Goal: Navigation & Orientation: Go to known website

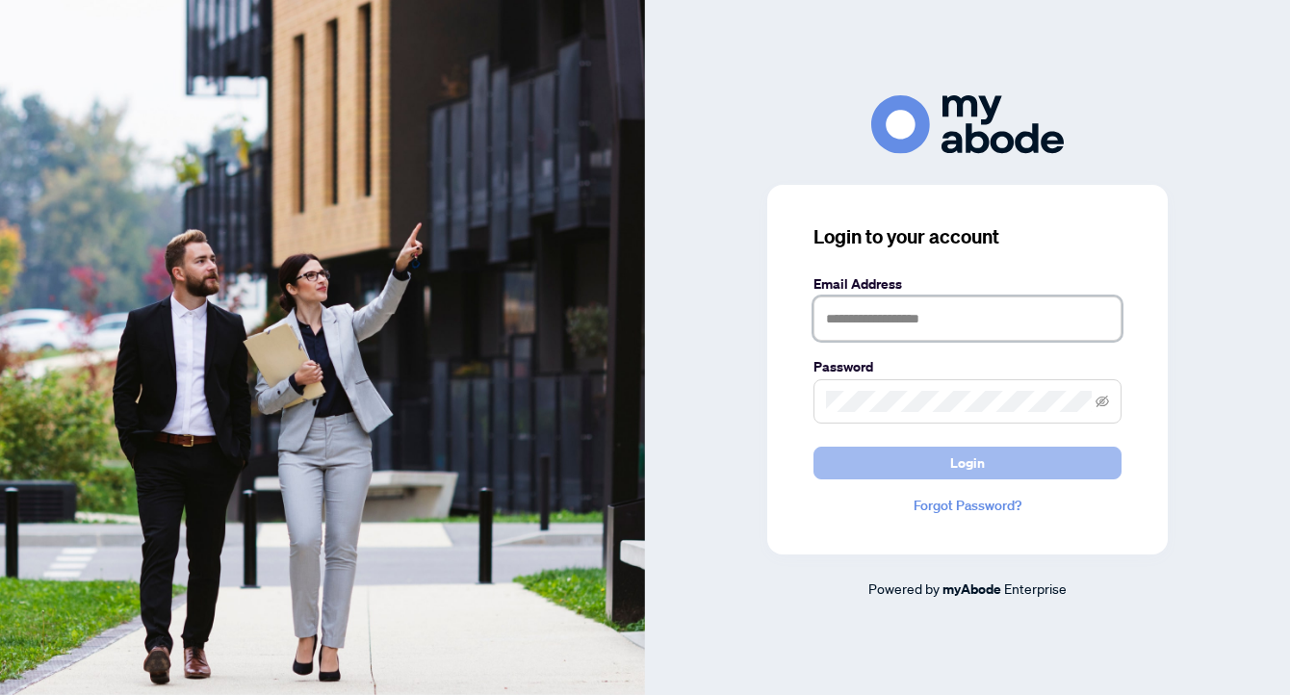
type input "**********"
click at [933, 468] on button "Login" at bounding box center [967, 463] width 308 height 33
